Goal: Check status: Check status

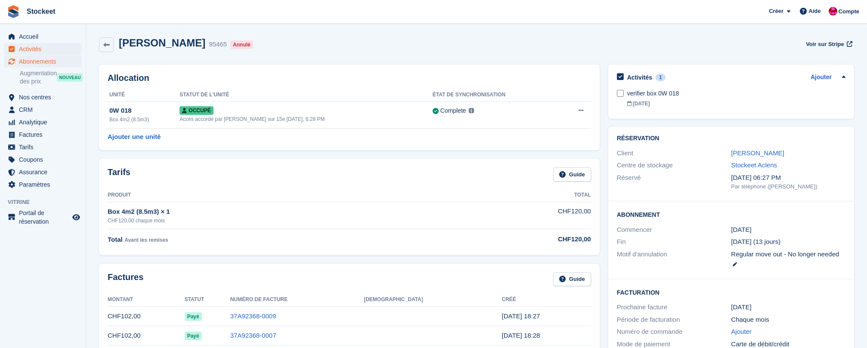
click at [42, 52] on span "Activités" at bounding box center [45, 49] width 52 height 12
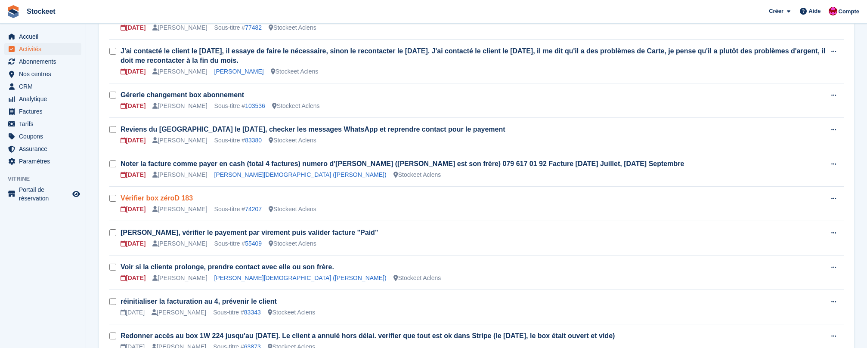
scroll to position [323, 0]
click at [257, 211] on link "74207" at bounding box center [253, 210] width 17 height 7
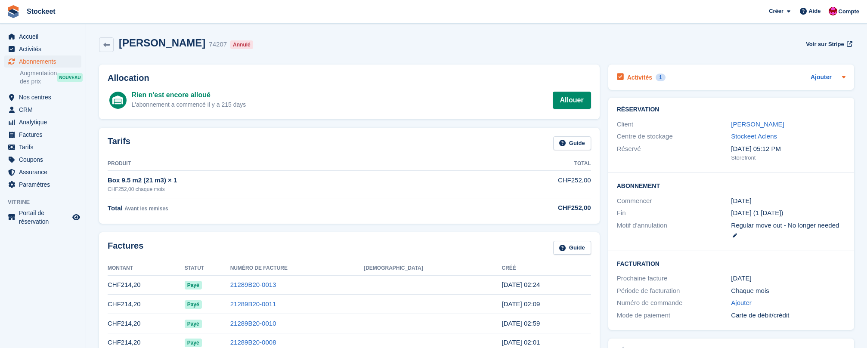
click at [646, 81] on h2 "Activités" at bounding box center [640, 78] width 25 height 8
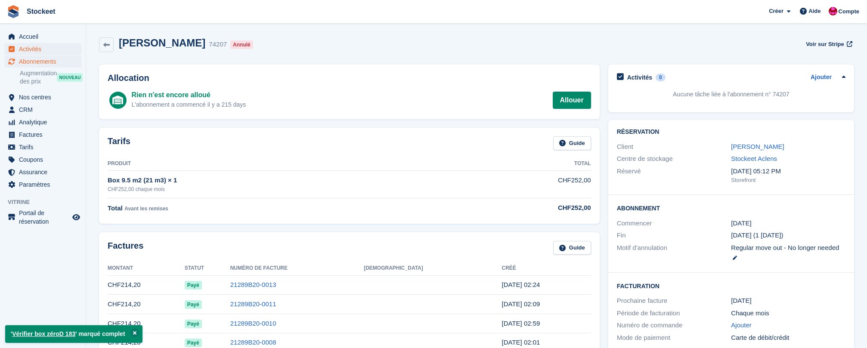
click at [38, 50] on span "Activités" at bounding box center [45, 49] width 52 height 12
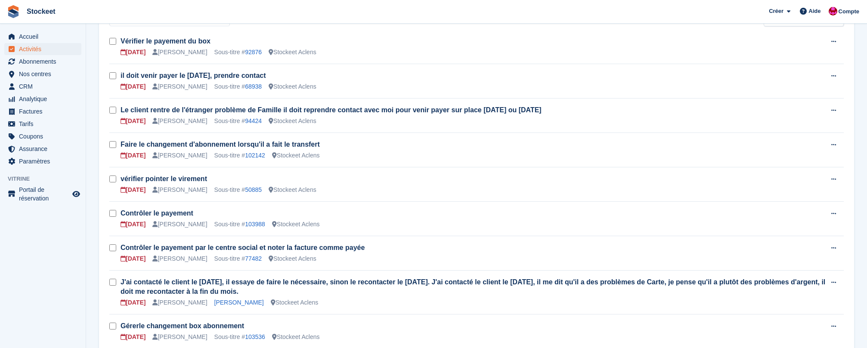
scroll to position [70, 0]
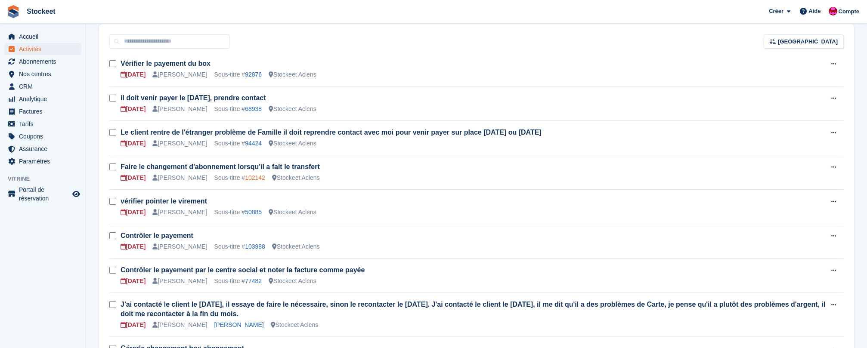
click at [258, 177] on link "102142" at bounding box center [255, 177] width 20 height 7
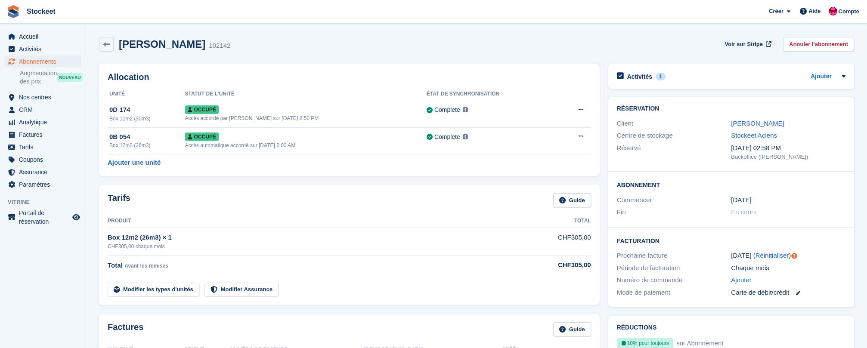
scroll to position [0, 0]
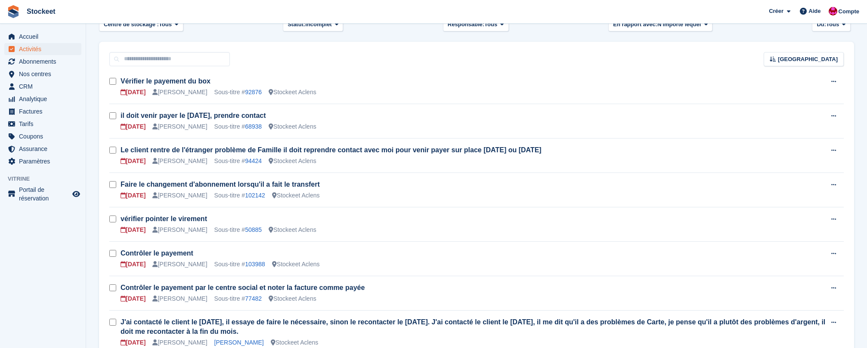
scroll to position [45, 0]
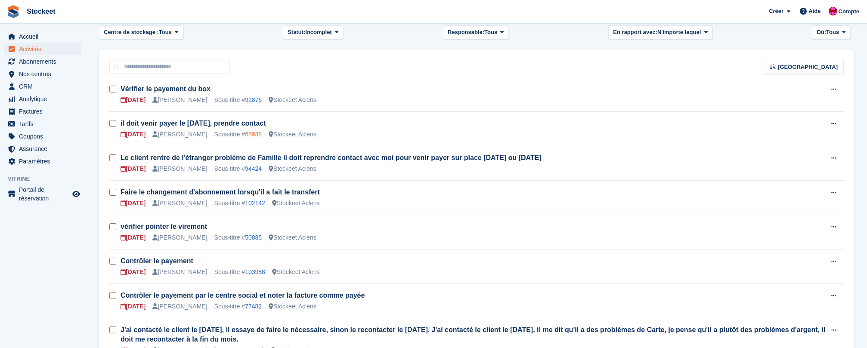
click at [254, 137] on link "68938" at bounding box center [253, 134] width 17 height 7
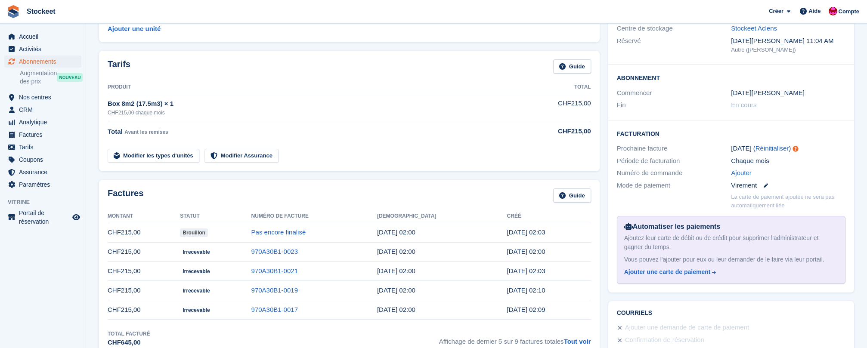
scroll to position [146, 0]
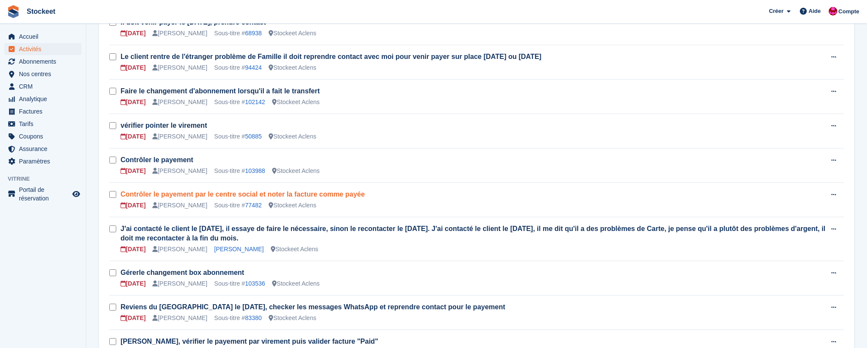
scroll to position [45, 0]
